Goal: Information Seeking & Learning: Understand process/instructions

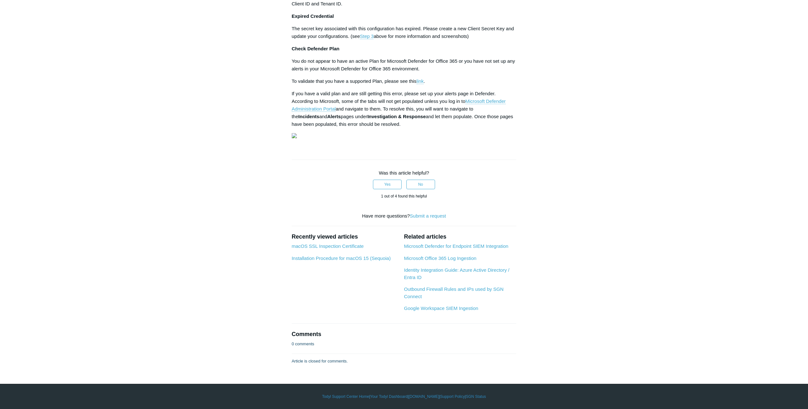
scroll to position [1020, 0]
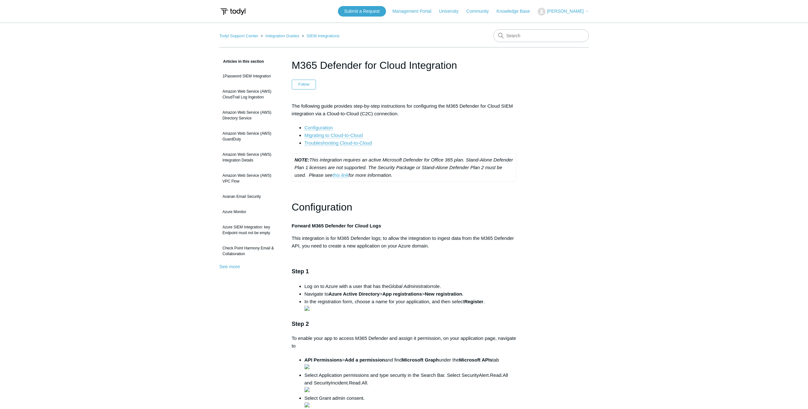
scroll to position [1816, 0]
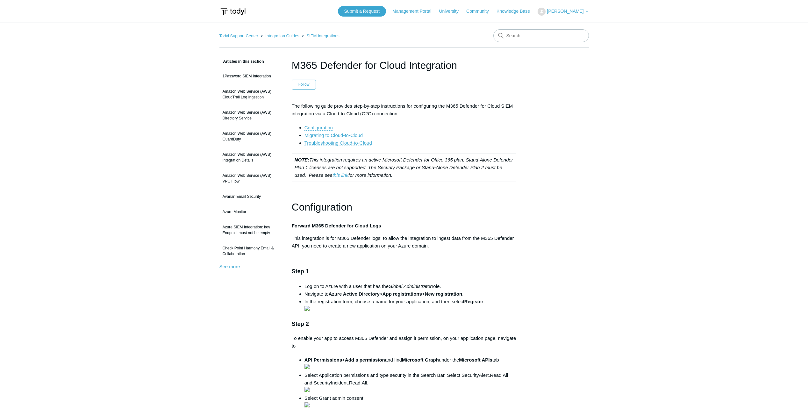
scroll to position [1816, 0]
